Goal: Navigation & Orientation: Go to known website

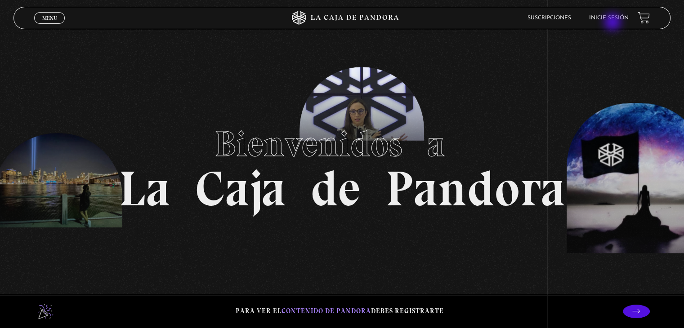
click at [615, 22] on li "Inicie sesión" at bounding box center [609, 18] width 40 height 14
click at [616, 18] on link "Inicie sesión" at bounding box center [609, 17] width 40 height 5
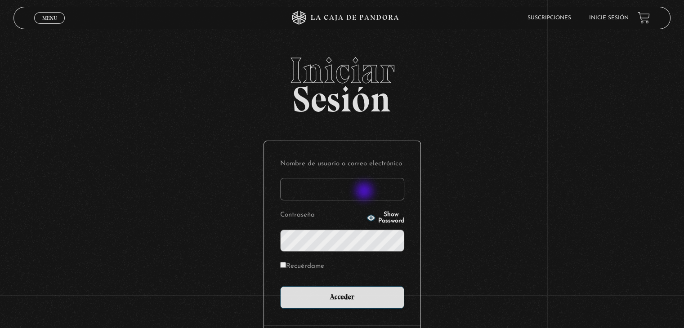
click at [365, 192] on input "Nombre de usuario o correo electrónico" at bounding box center [342, 189] width 124 height 22
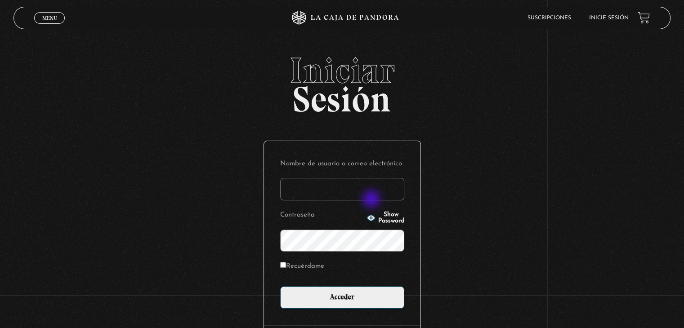
type input "sharlims@gmail.com"
click at [286, 267] on input "Recuérdame" at bounding box center [283, 265] width 6 height 6
checkbox input "true"
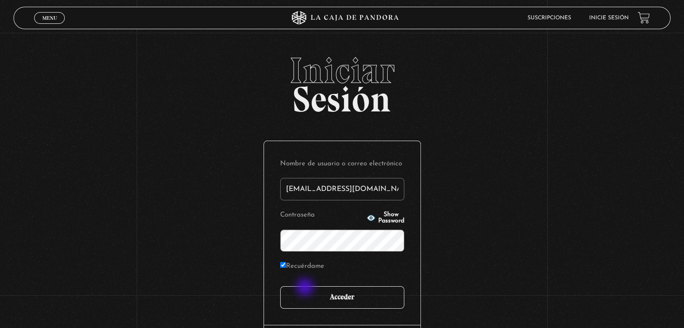
click at [306, 288] on input "Acceder" at bounding box center [342, 297] width 124 height 22
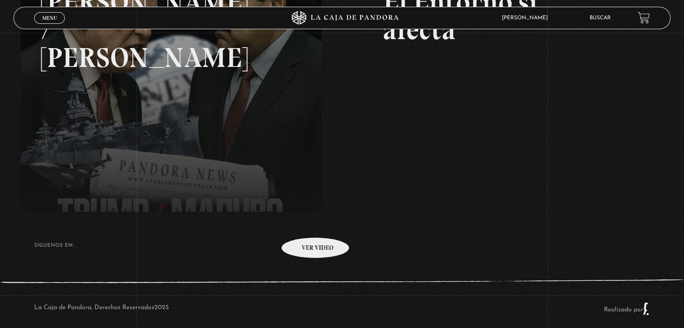
scroll to position [203, 0]
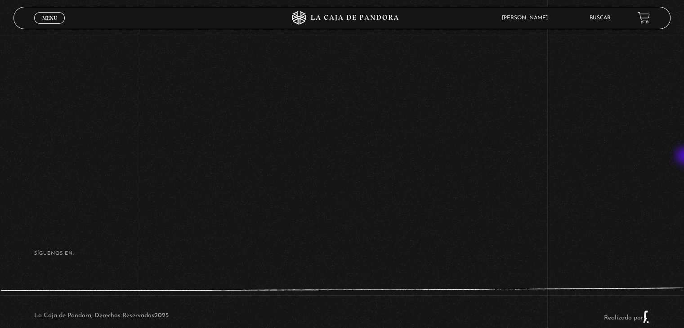
scroll to position [169, 0]
click at [633, 242] on footer "SÍguenos en: La Caja de Pandora, Derechos Reservados 2025 Realizado por" at bounding box center [342, 284] width 684 height 126
